Goal: Navigation & Orientation: Find specific page/section

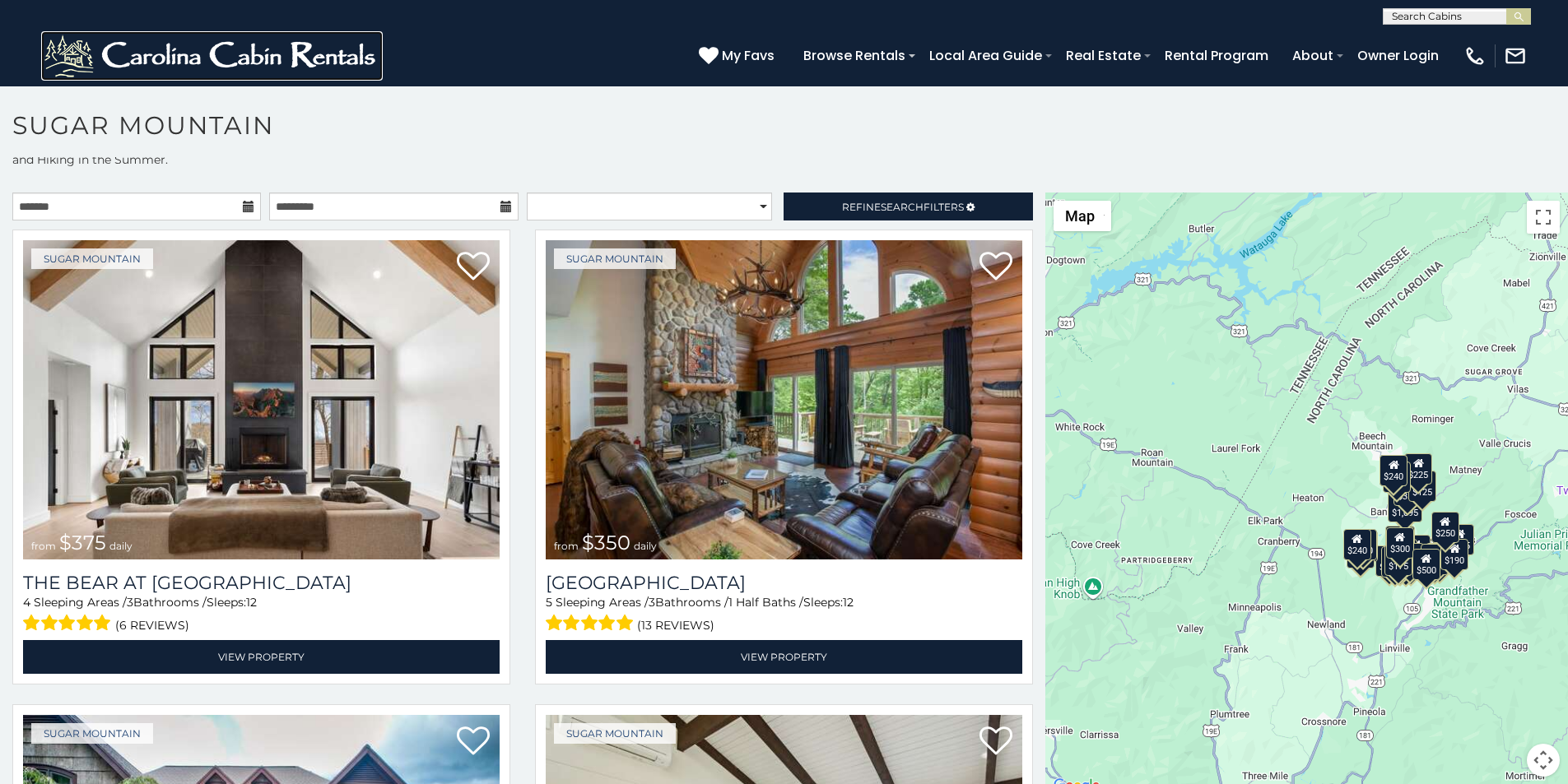
click at [56, 74] on img at bounding box center [212, 55] width 342 height 50
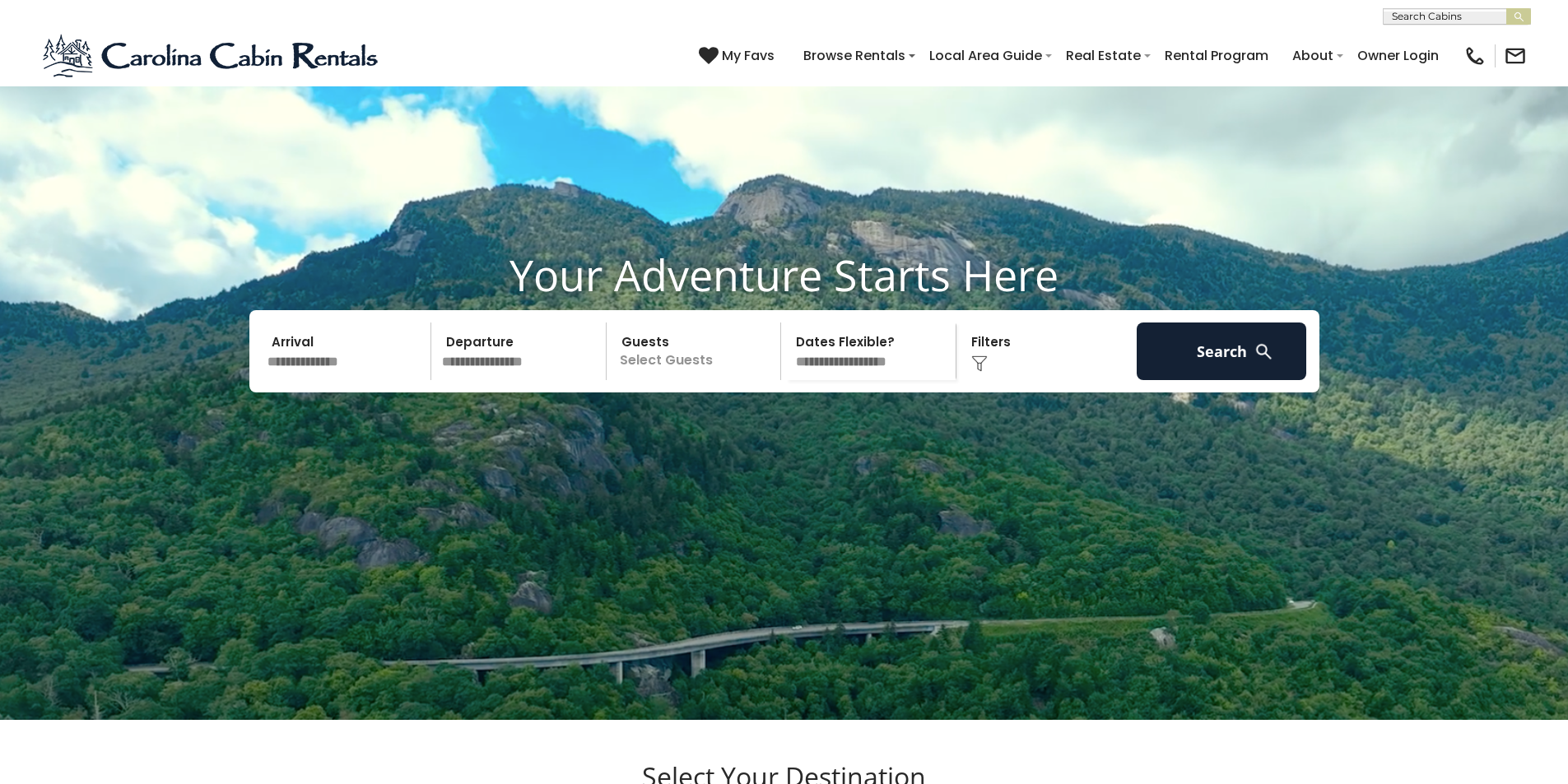
scroll to position [35, 0]
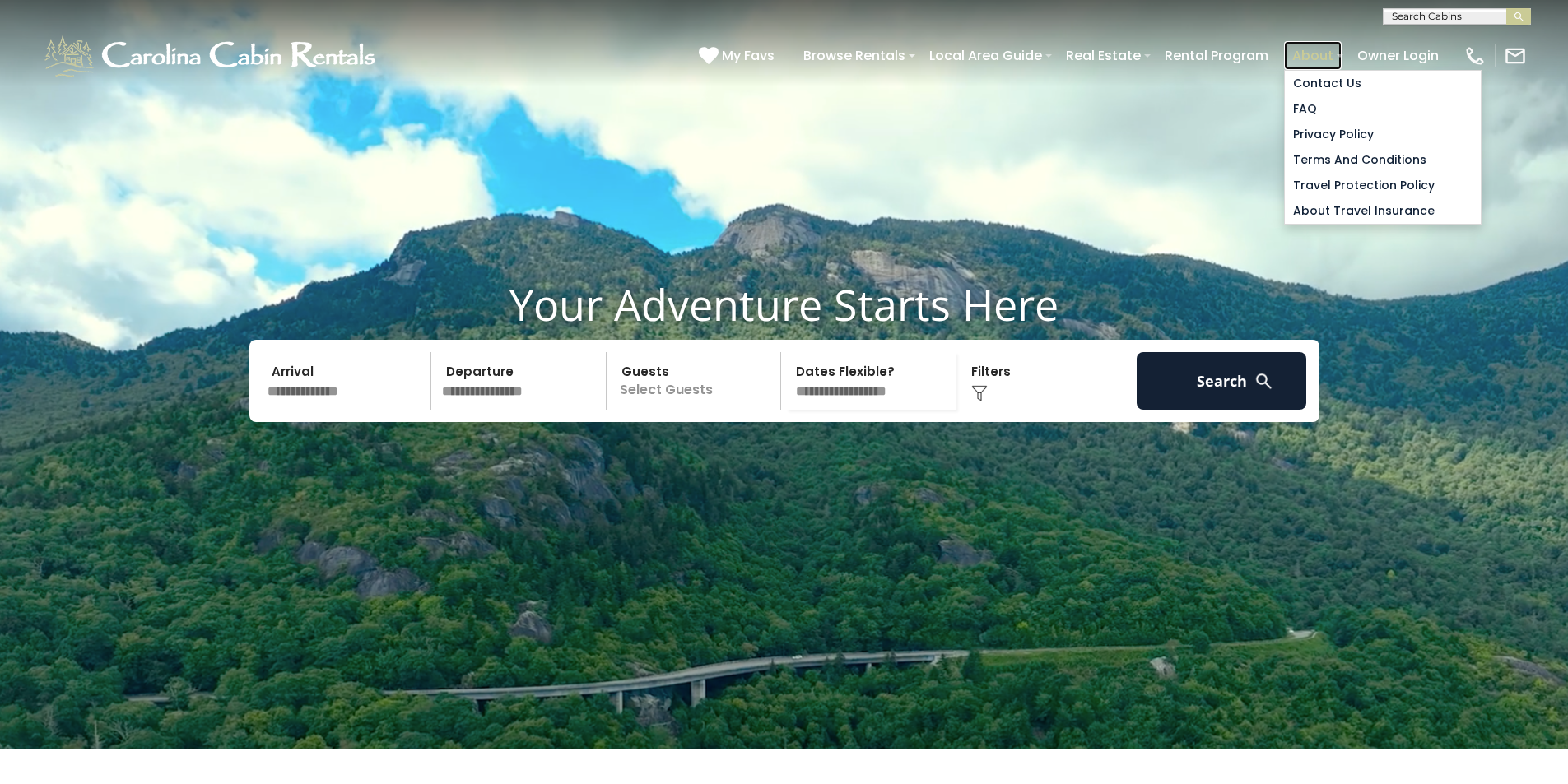
click at [1342, 46] on link "About" at bounding box center [1312, 55] width 57 height 29
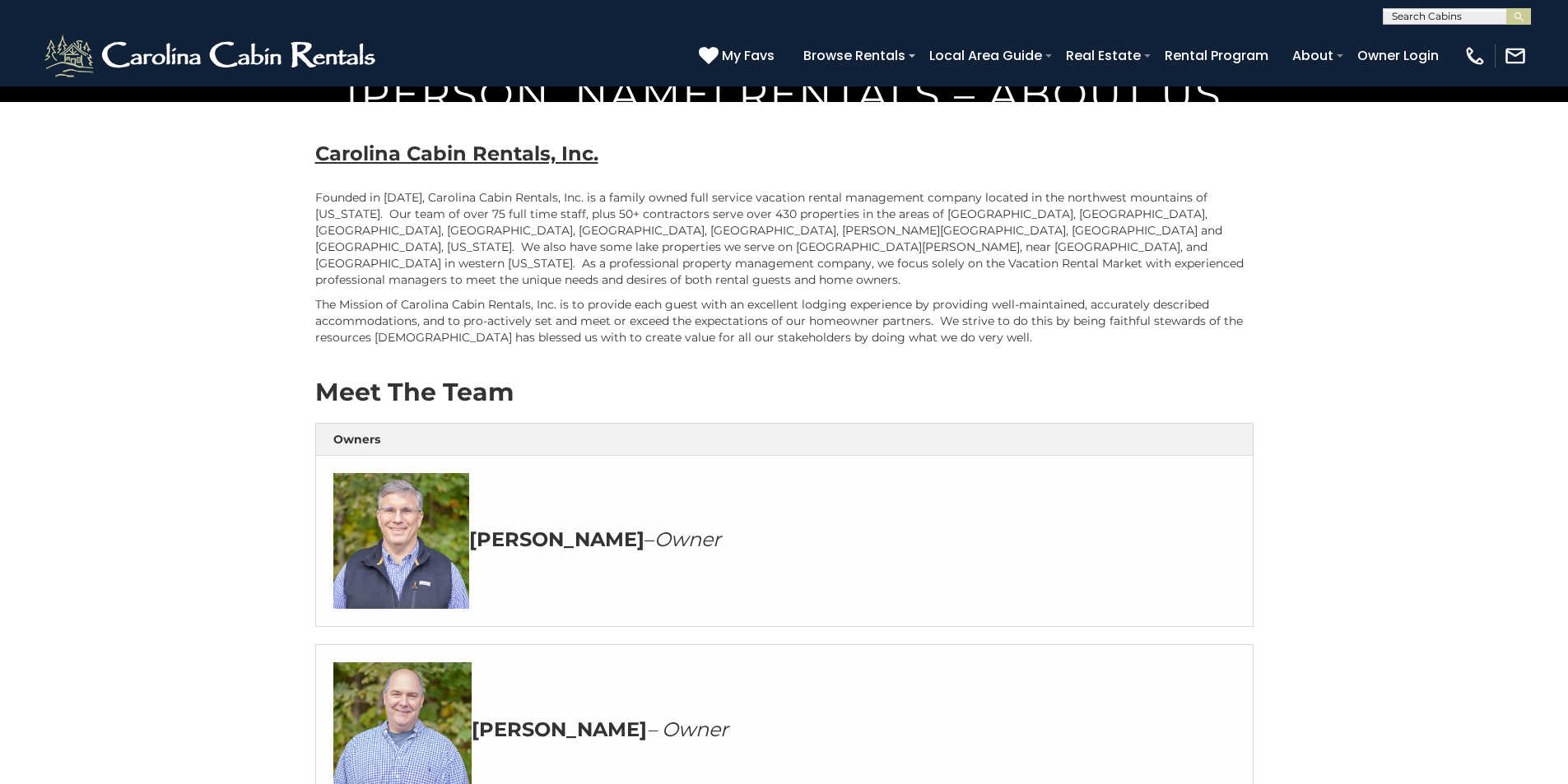
scroll to position [685, 0]
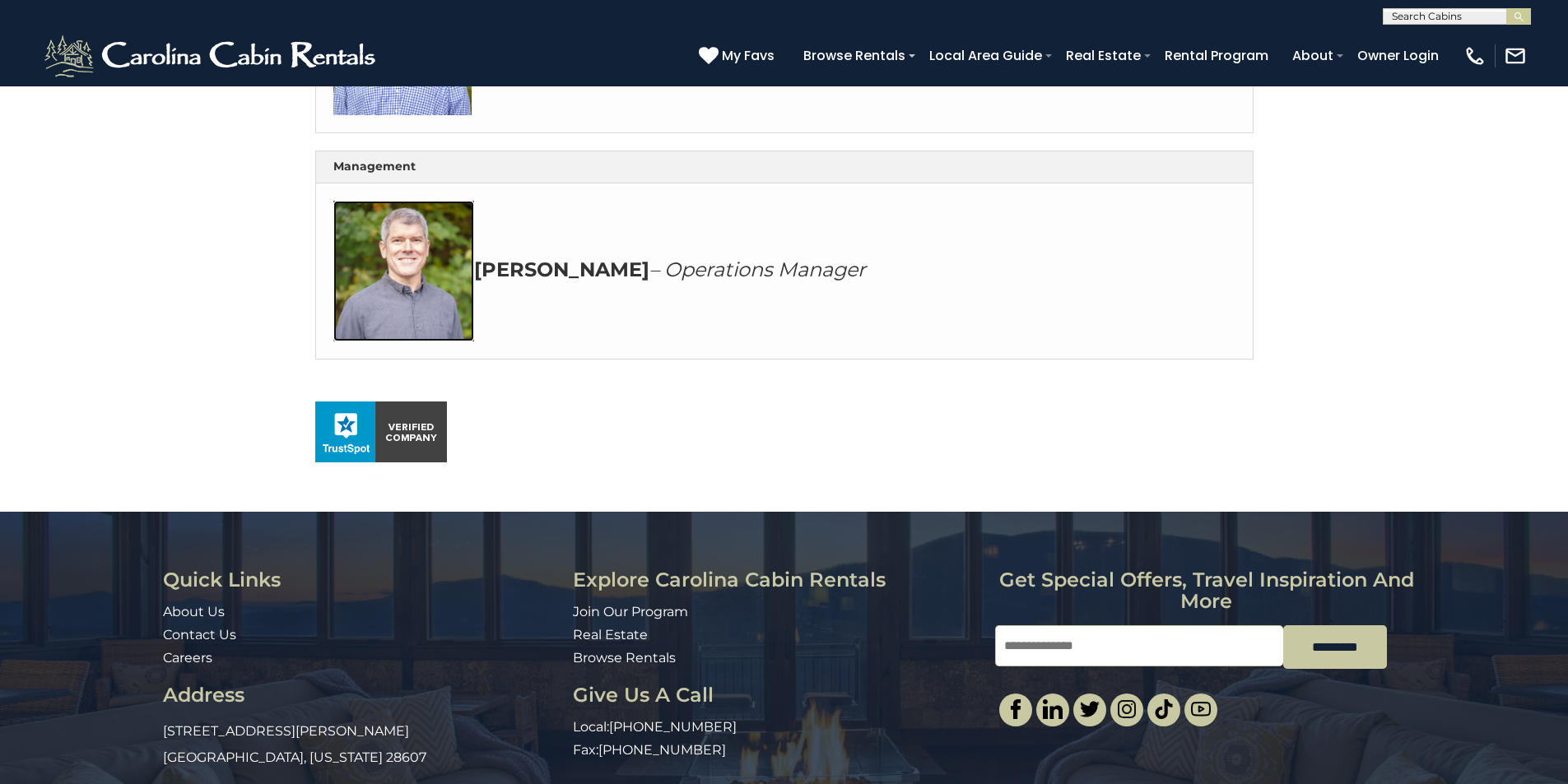
click at [347, 342] on img at bounding box center [404, 271] width 141 height 141
